Goal: Information Seeking & Learning: Learn about a topic

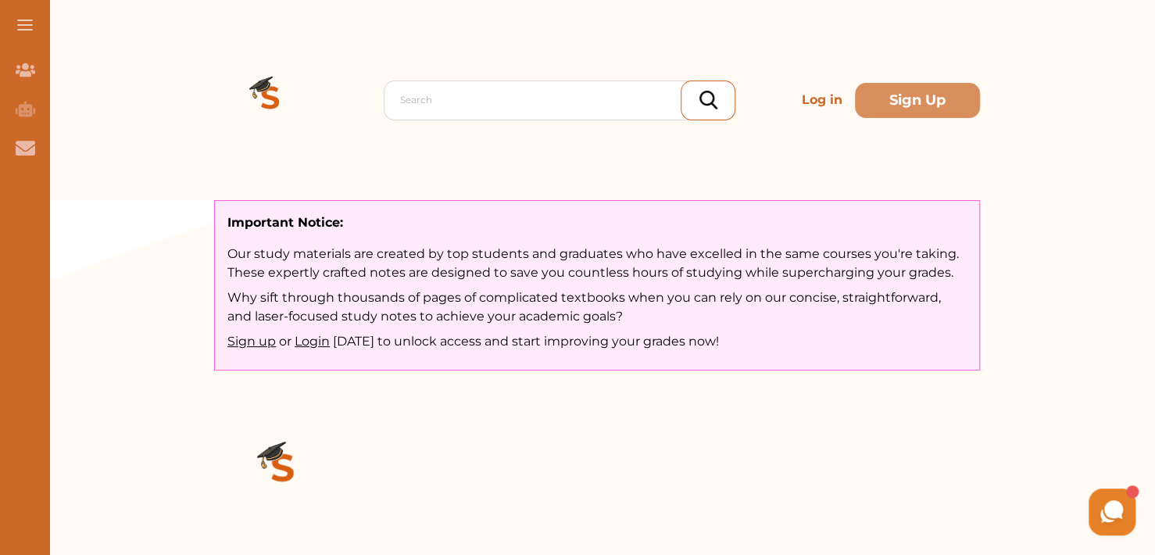
click at [819, 105] on p "Log in" at bounding box center [822, 99] width 53 height 31
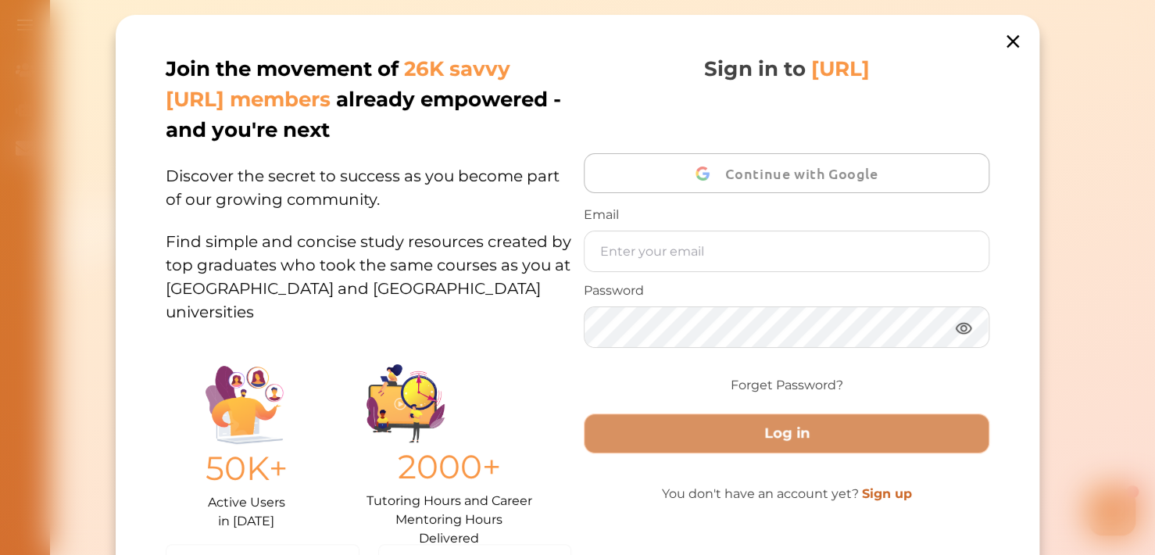
scroll to position [19, 0]
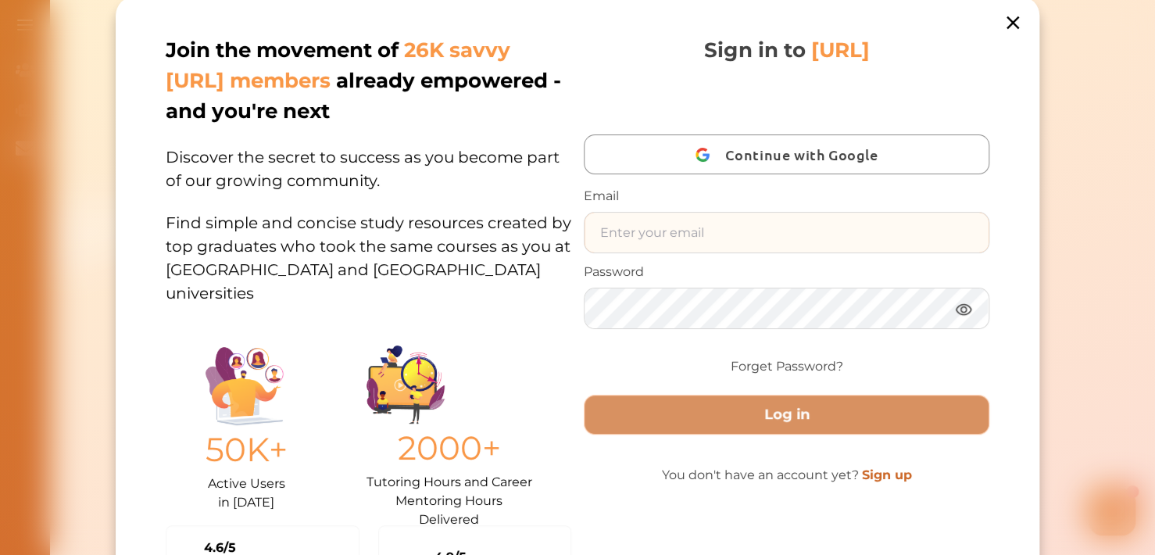
click at [668, 232] on input "text" at bounding box center [787, 233] width 404 height 40
type input "[EMAIL_ADDRESS][DOMAIN_NAME]"
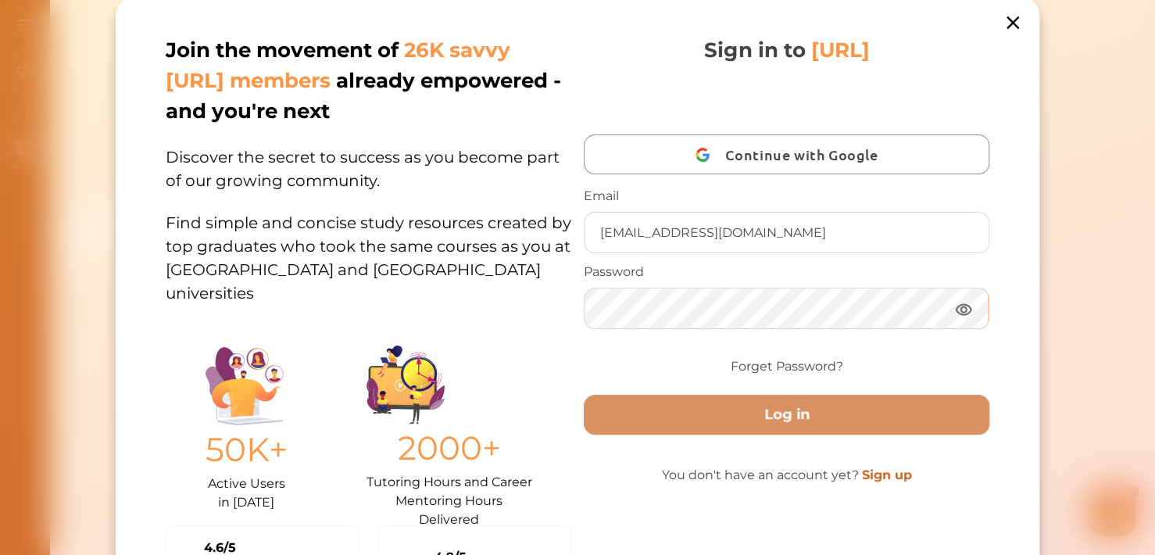
click at [584, 395] on button "Log in" at bounding box center [787, 415] width 406 height 40
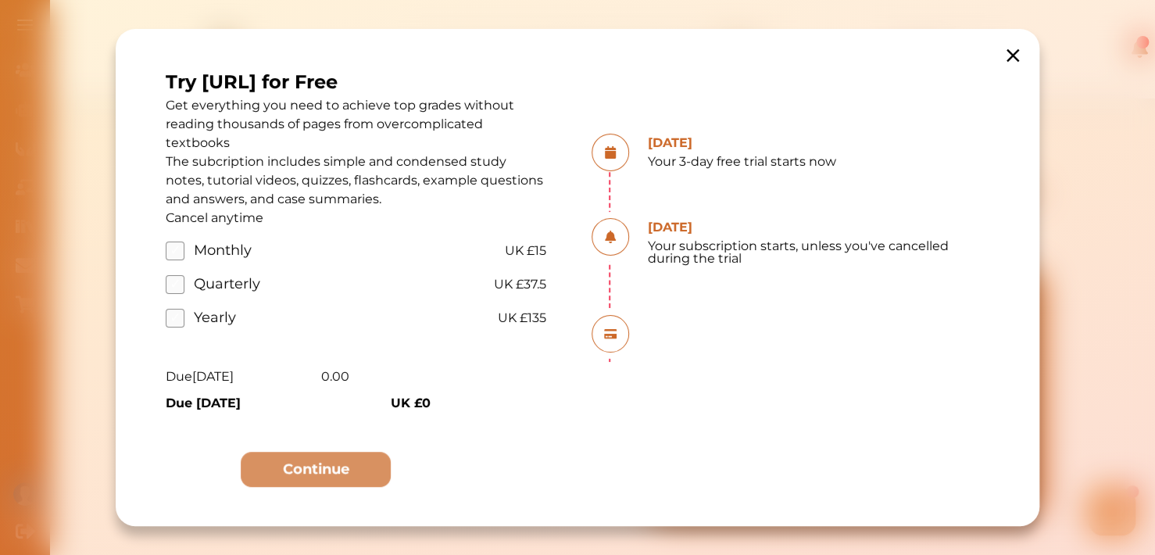
click at [1007, 52] on icon at bounding box center [1013, 56] width 22 height 22
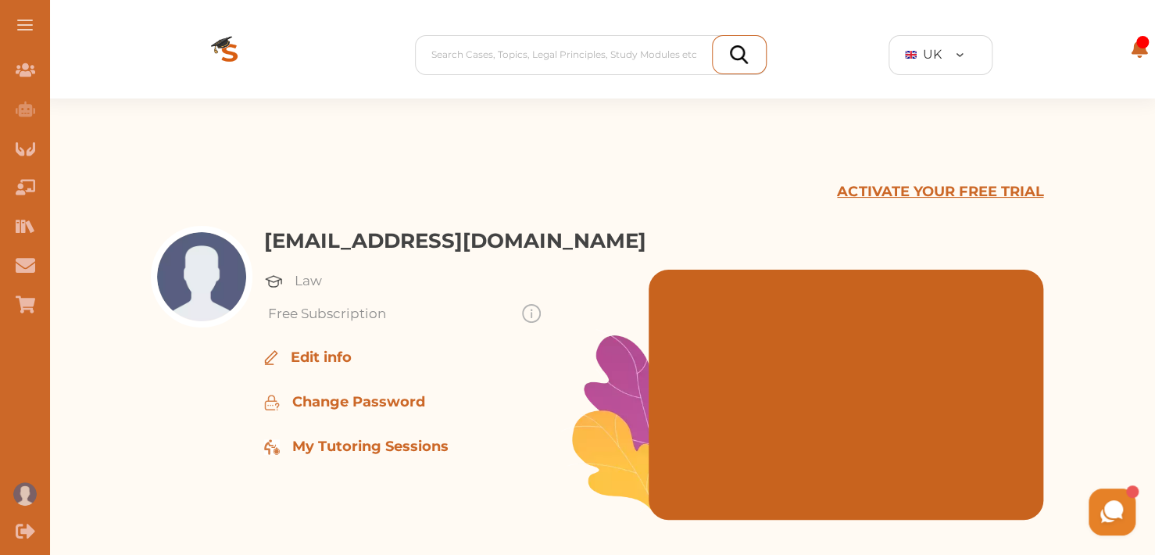
click at [231, 47] on img at bounding box center [229, 55] width 125 height 88
click at [22, 20] on span at bounding box center [25, 21] width 16 height 2
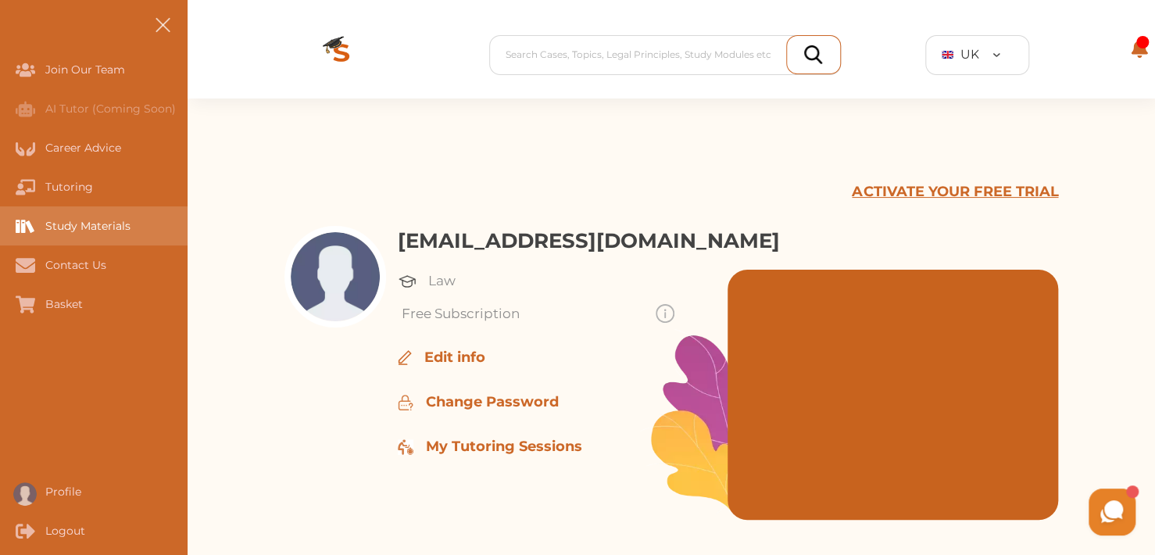
click at [60, 213] on div "Study Materials" at bounding box center [94, 225] width 188 height 39
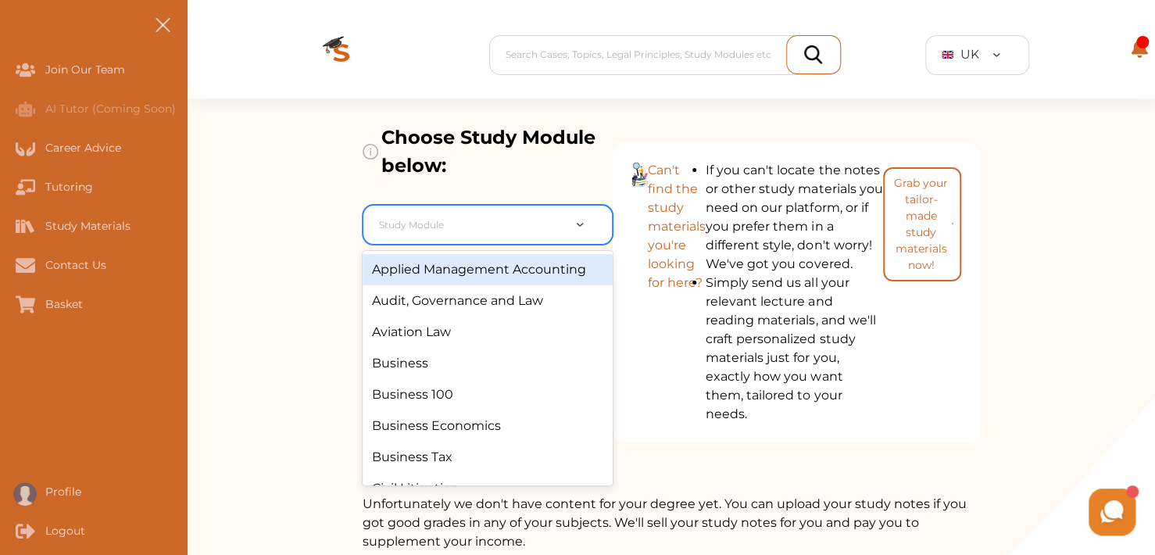
click at [465, 226] on div at bounding box center [470, 225] width 183 height 22
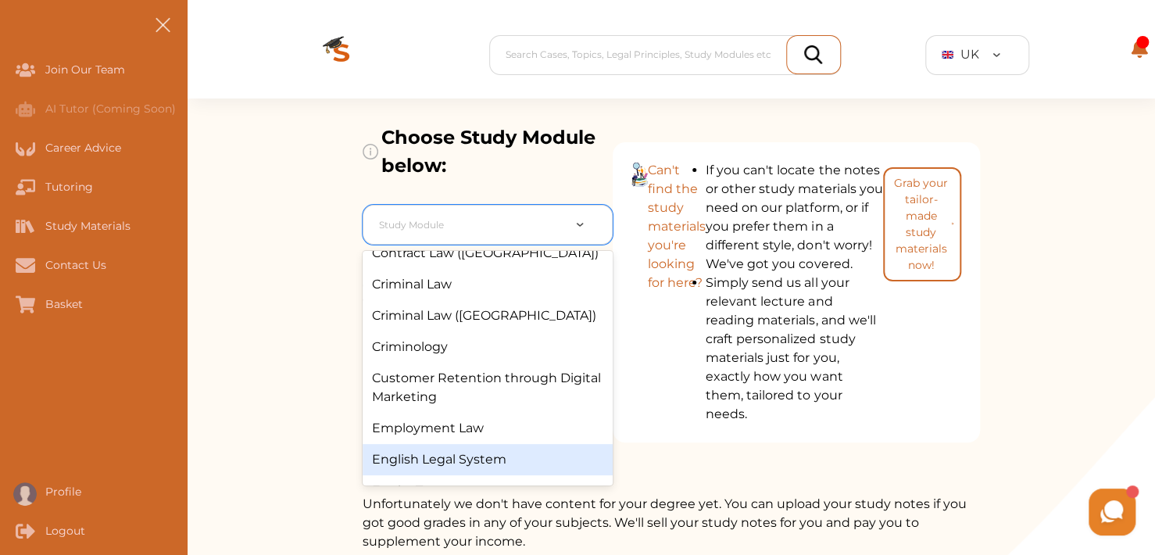
scroll to position [517, 0]
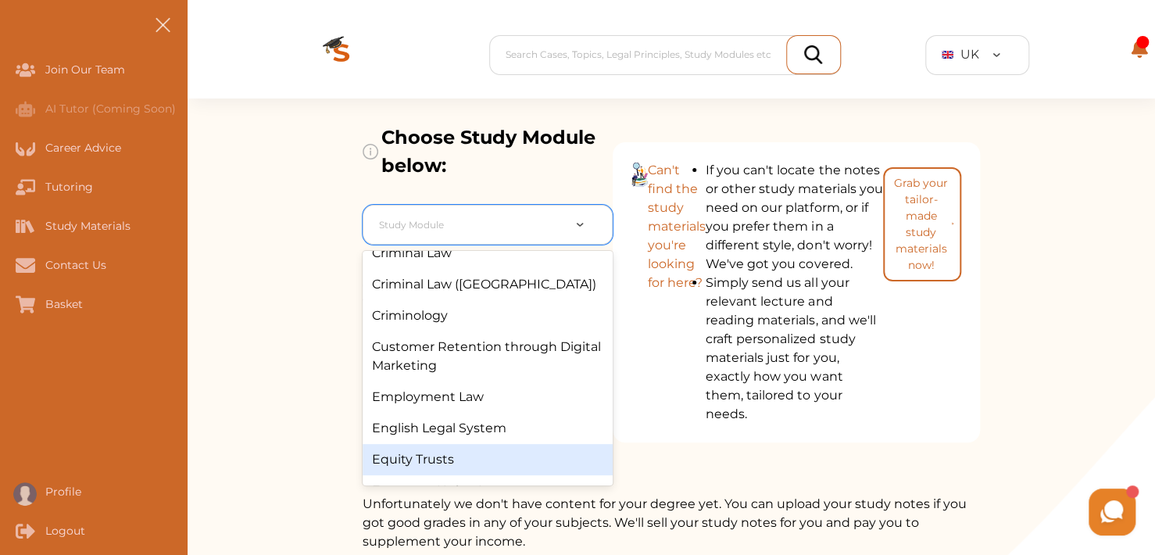
click at [388, 460] on div "Equity Trusts" at bounding box center [488, 459] width 250 height 31
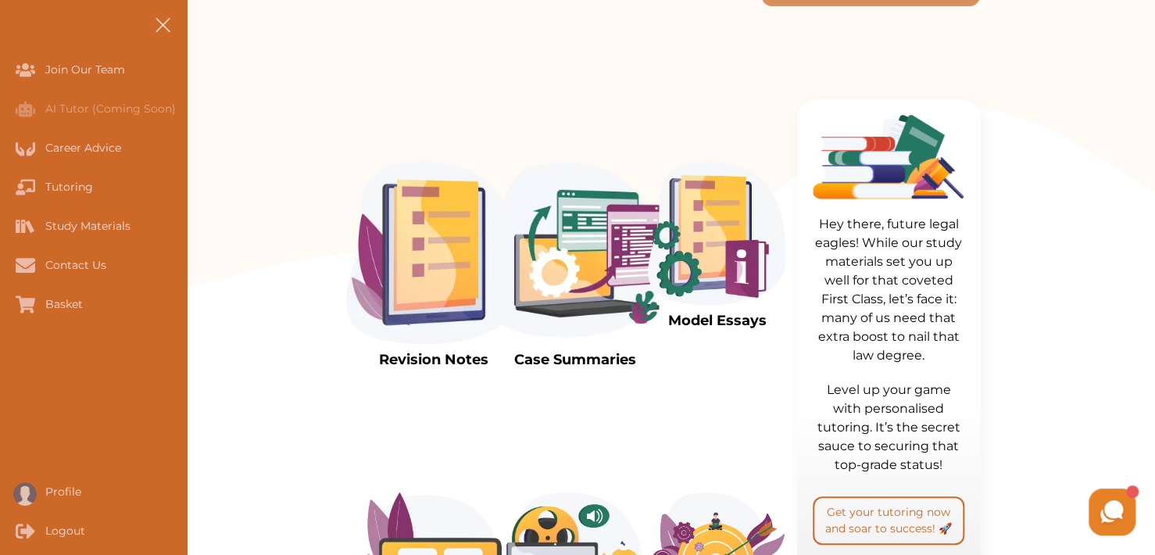
scroll to position [344, 0]
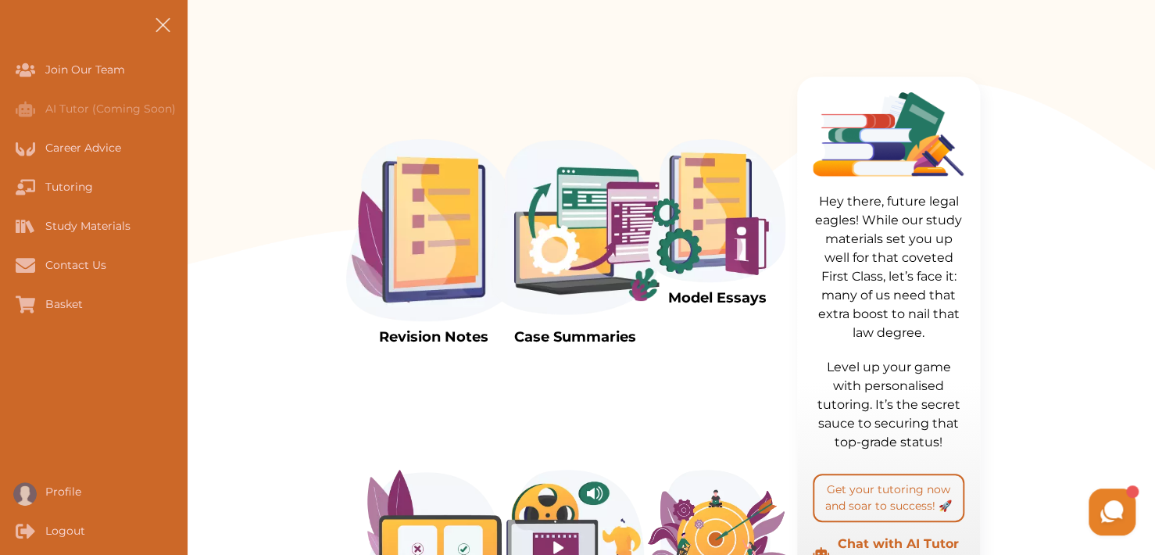
click at [433, 227] on img at bounding box center [433, 230] width 175 height 182
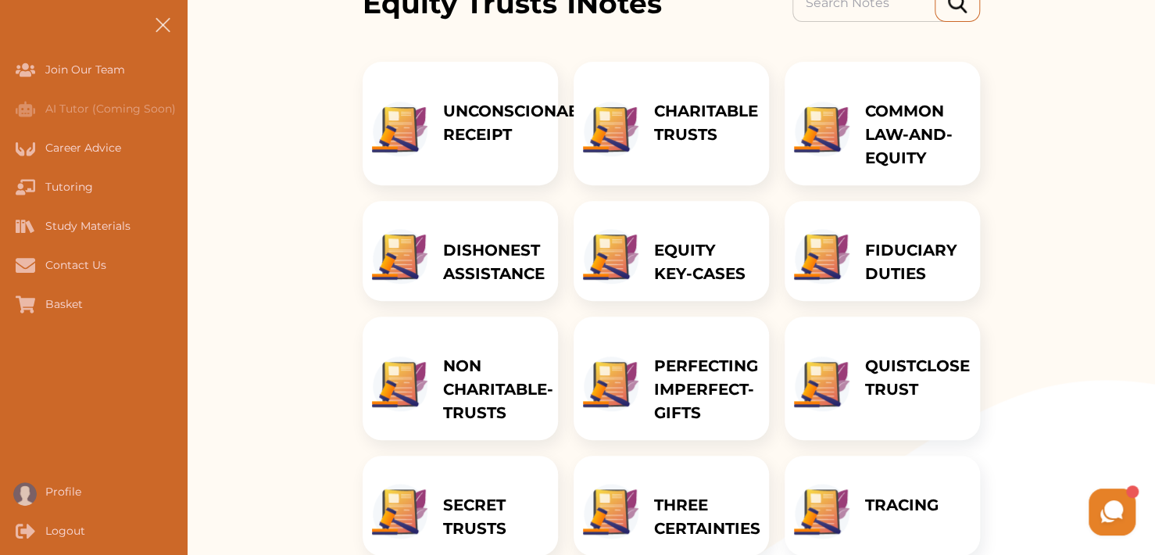
scroll to position [281, 0]
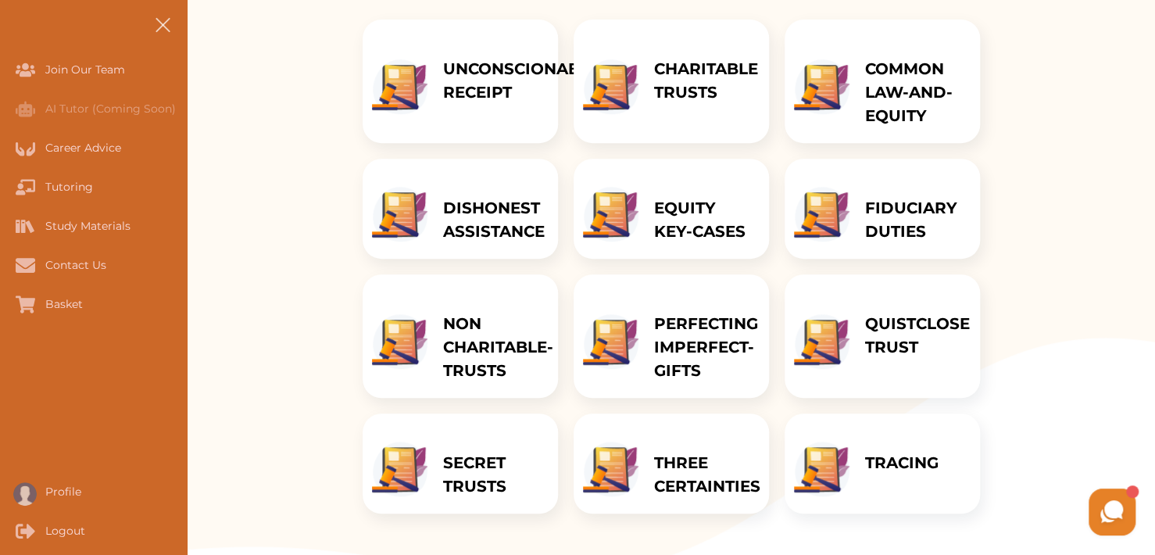
click at [903, 73] on p "COMMON LAW-AND-EQUITY" at bounding box center [914, 92] width 99 height 70
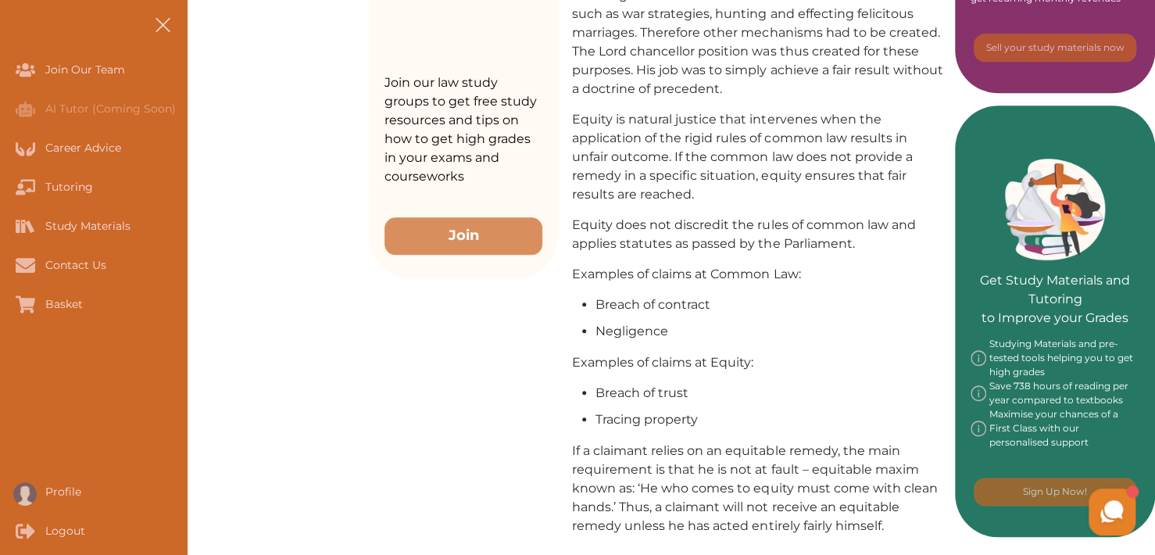
scroll to position [688, 0]
